Goal: Find specific page/section: Find specific page/section

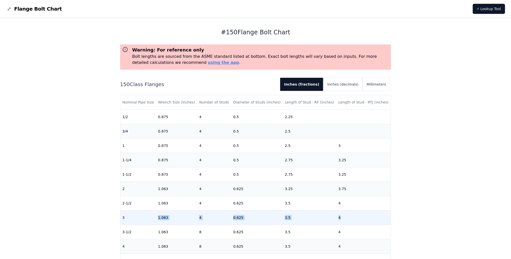
drag, startPoint x: 139, startPoint y: 219, endPoint x: 341, endPoint y: 219, distance: 201.7
click at [341, 219] on tr "3 1.063 4 0.625 3.5 4" at bounding box center [255, 217] width 271 height 14
drag, startPoint x: 126, startPoint y: 220, endPoint x: 205, endPoint y: 222, distance: 79.0
click at [205, 222] on tr "3 1.063 4 0.625 3.5 4" at bounding box center [255, 217] width 271 height 14
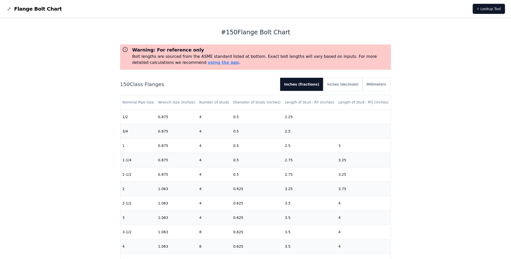
drag, startPoint x: 48, startPoint y: 90, endPoint x: 34, endPoint y: 16, distance: 75.7
click at [47, 85] on div "# 150 Flange Bolt Chart Warning: For reference only Bolt lengths are sourced fr…" at bounding box center [255, 212] width 511 height 388
